Goal: Check status: Check status

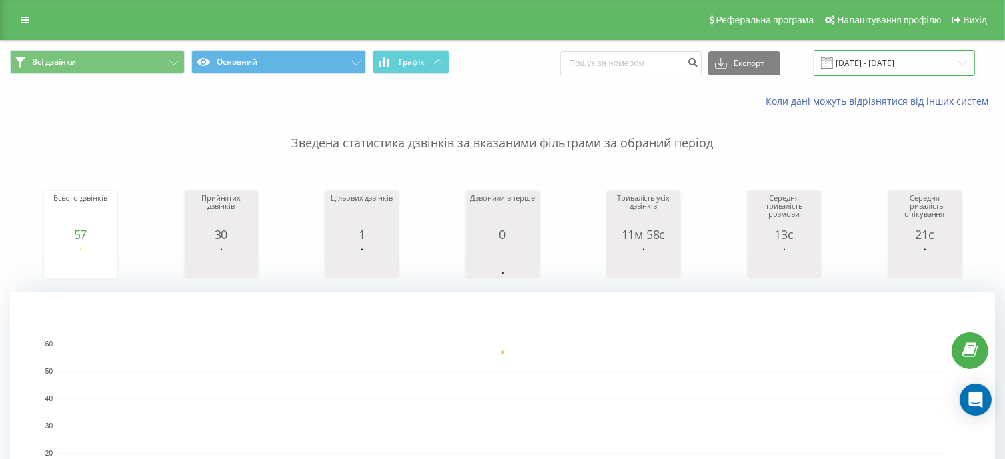
click at [867, 73] on input "[DATE] - [DATE]" at bounding box center [894, 63] width 161 height 26
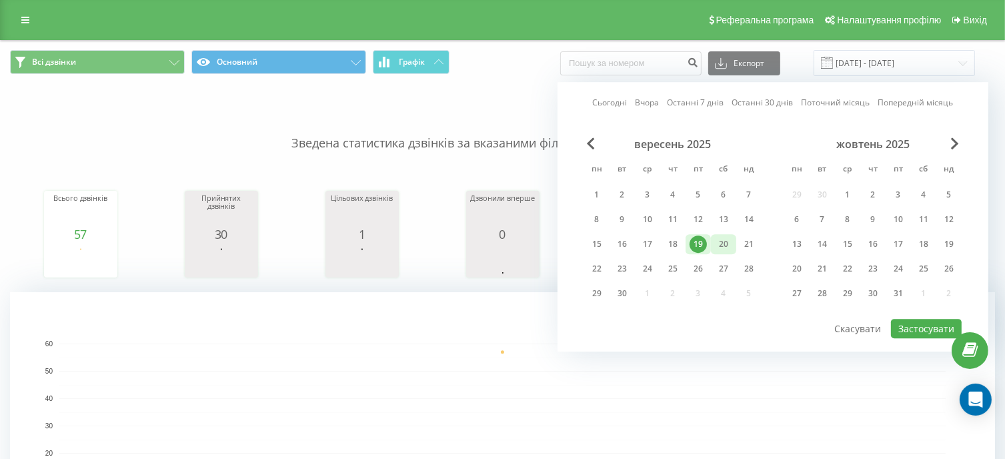
click at [717, 245] on div "20" at bounding box center [723, 243] width 17 height 17
click at [904, 324] on button "Застосувати" at bounding box center [926, 328] width 71 height 19
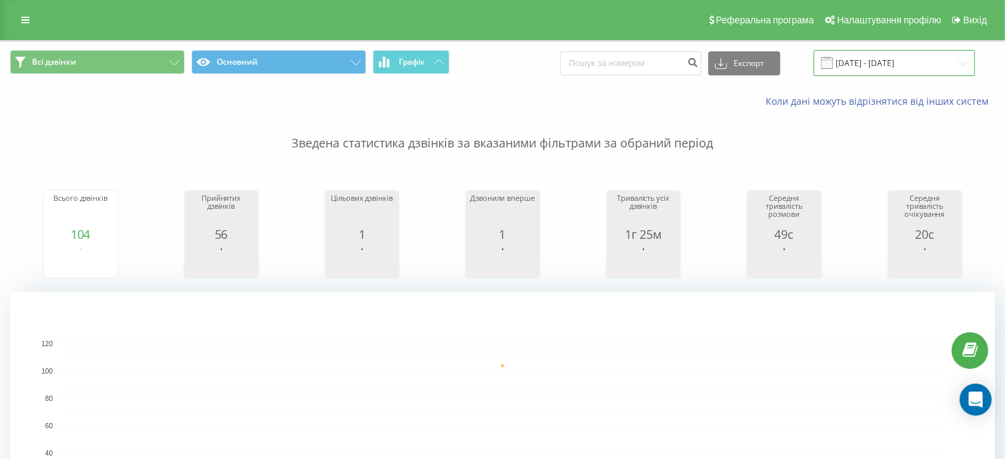
click at [882, 65] on input "[DATE] - [DATE]" at bounding box center [894, 63] width 161 height 26
click at [876, 64] on input "[DATE] - [DATE]" at bounding box center [894, 63] width 161 height 26
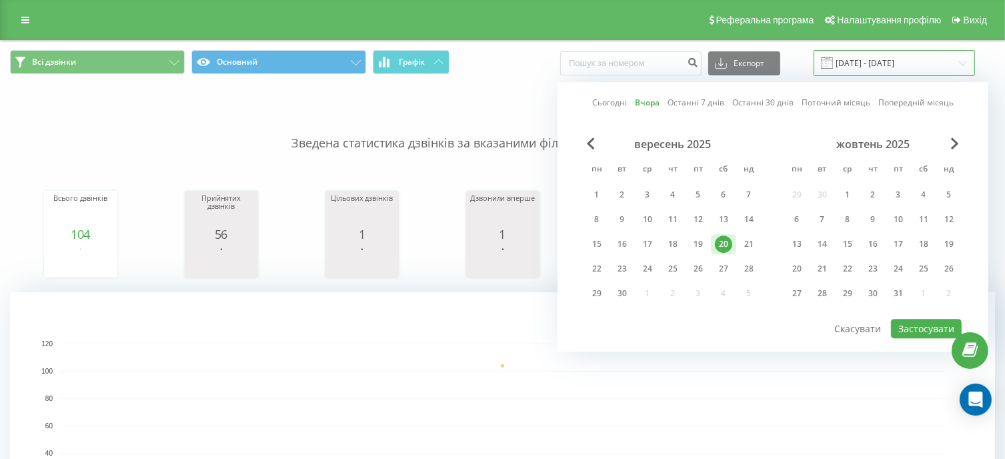
click at [876, 64] on input "[DATE] - [DATE]" at bounding box center [894, 63] width 161 height 26
click at [752, 235] on div "21" at bounding box center [748, 243] width 17 height 17
click at [938, 323] on button "Застосувати" at bounding box center [926, 328] width 71 height 19
type input "[DATE] - [DATE]"
